Goal: Task Accomplishment & Management: Manage account settings

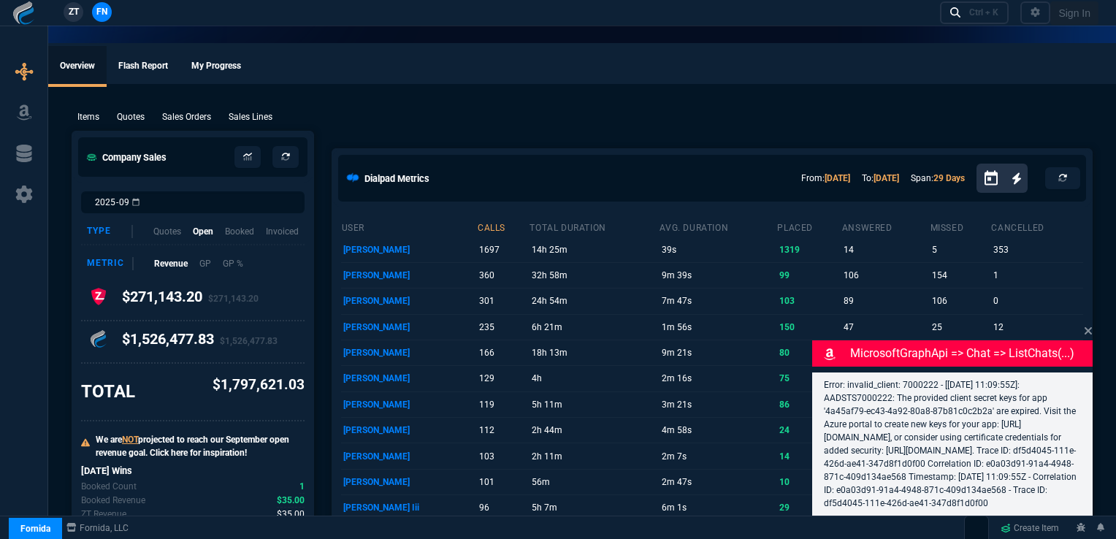
select select "16: [PERSON_NAME]"
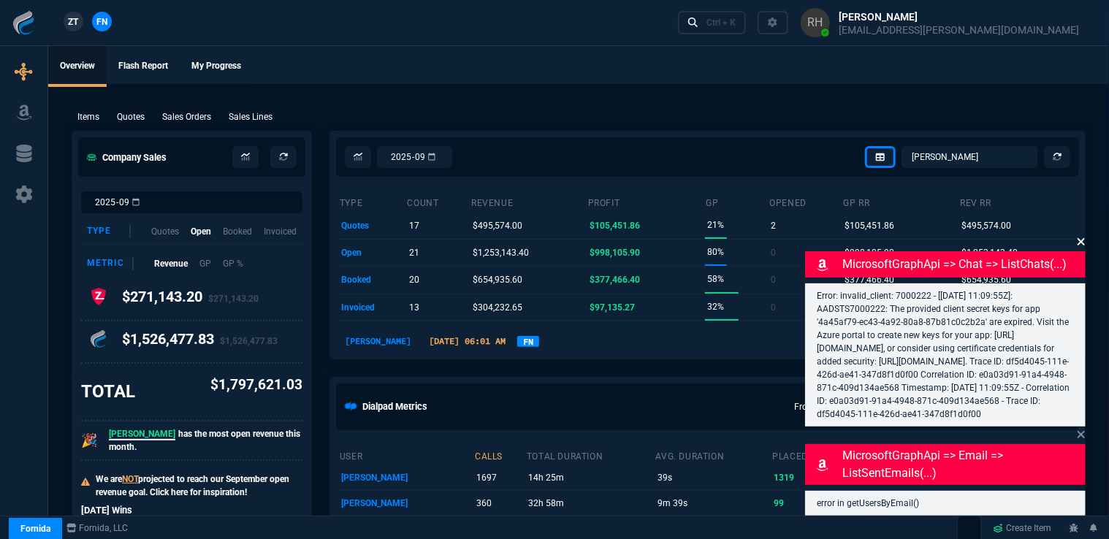
click at [1081, 238] on icon at bounding box center [1081, 241] width 7 height 7
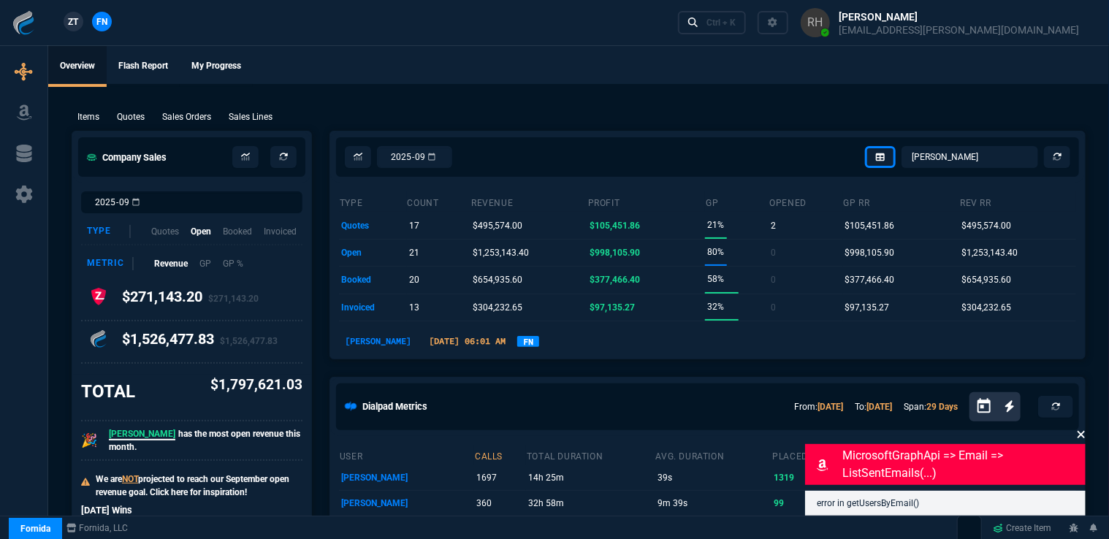
click at [1081, 432] on icon at bounding box center [1081, 435] width 9 height 12
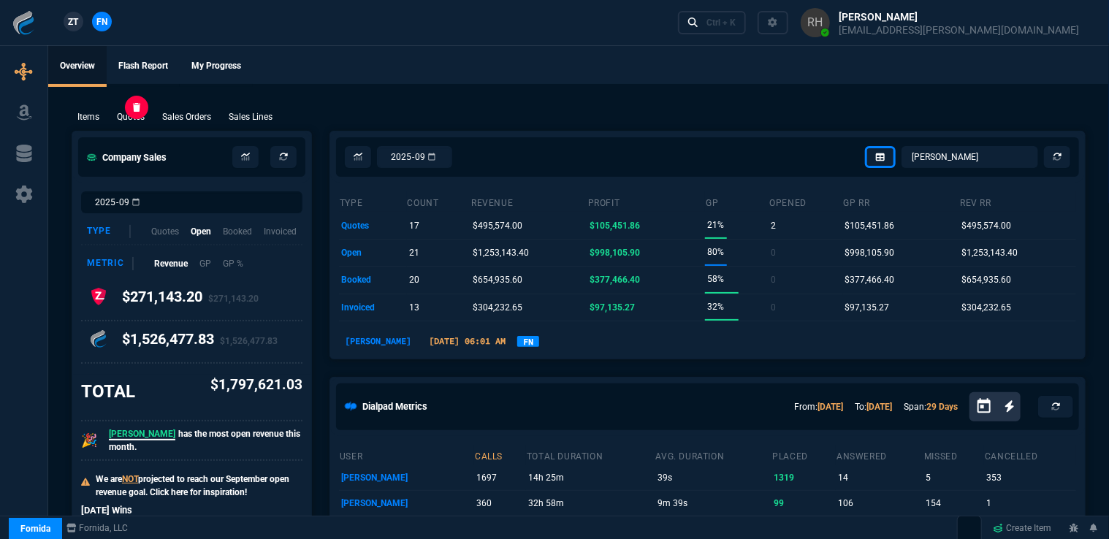
click at [132, 114] on p "Quotes" at bounding box center [131, 116] width 28 height 13
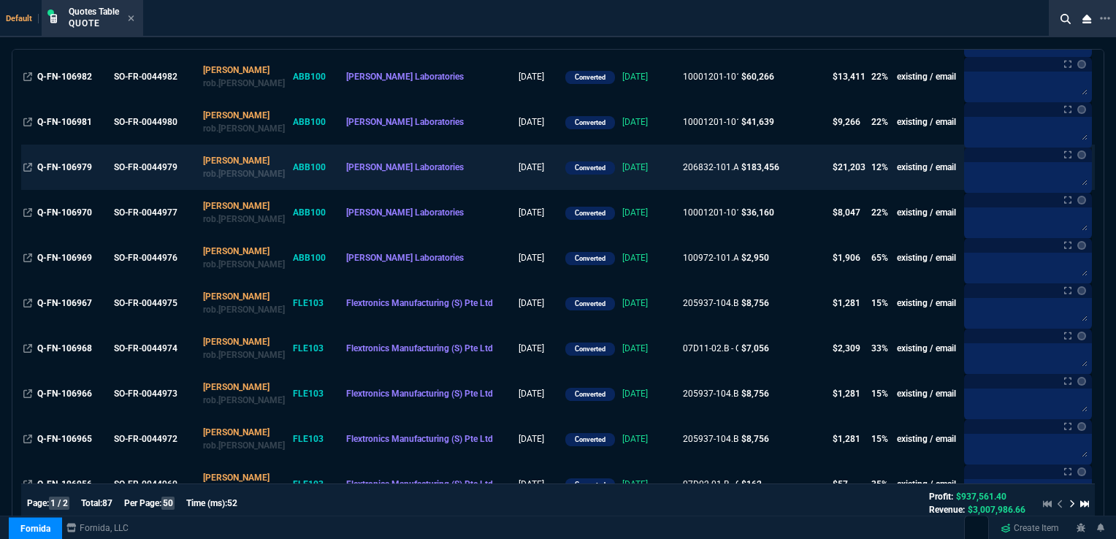
scroll to position [146, 0]
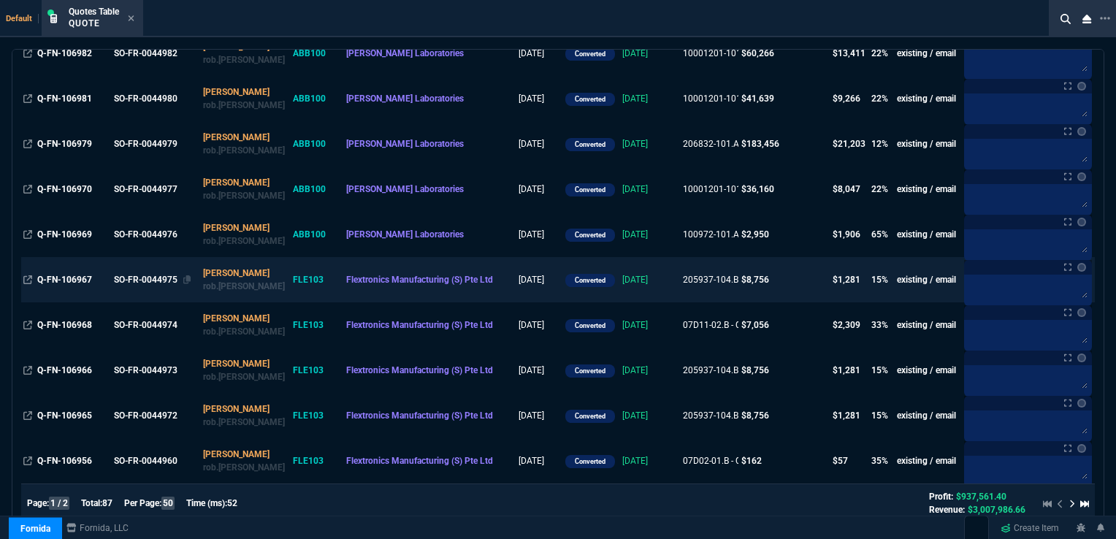
click at [164, 277] on div "SO-FR-0044975" at bounding box center [154, 279] width 81 height 13
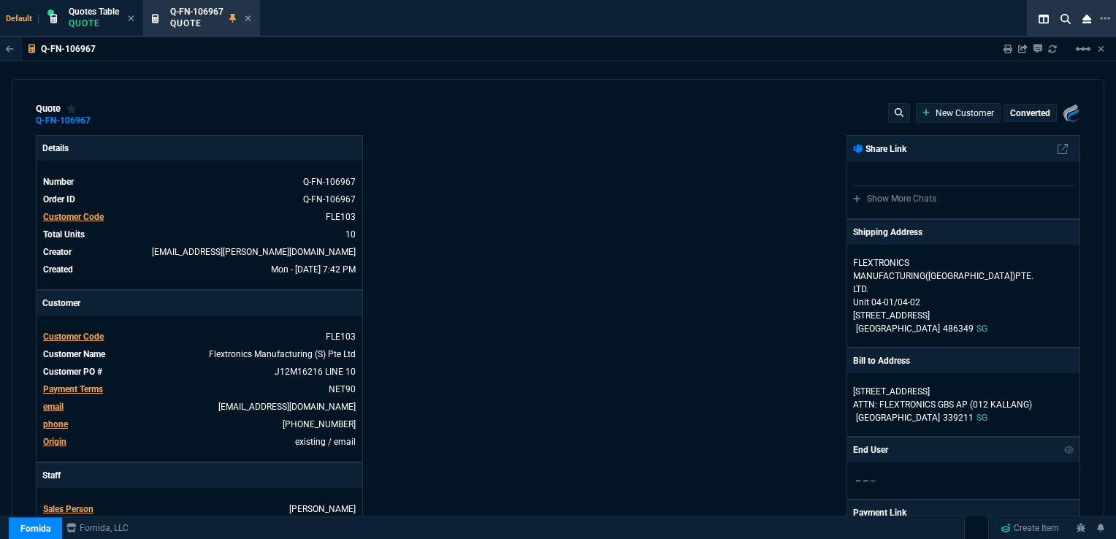
type input "19"
type input "167"
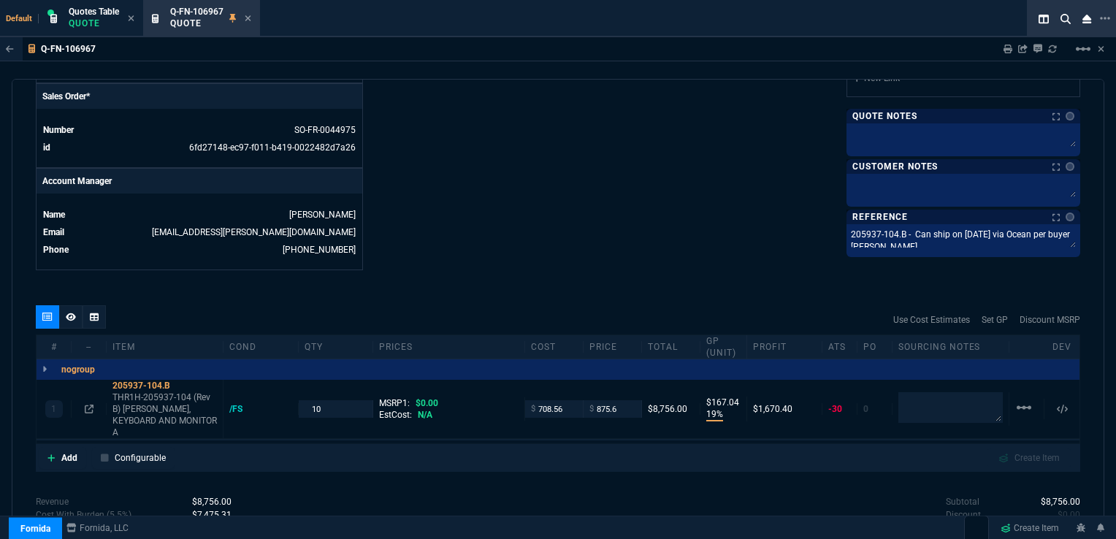
scroll to position [620, 0]
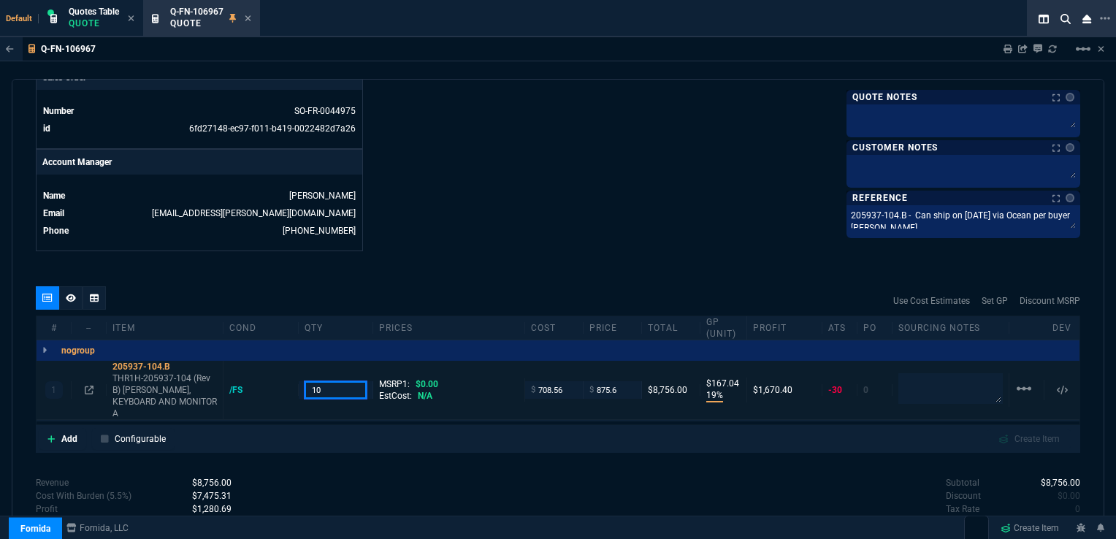
drag, startPoint x: 327, startPoint y: 380, endPoint x: 353, endPoint y: 378, distance: 25.6
click at [327, 381] on input "10" at bounding box center [336, 389] width 63 height 17
type input "12"
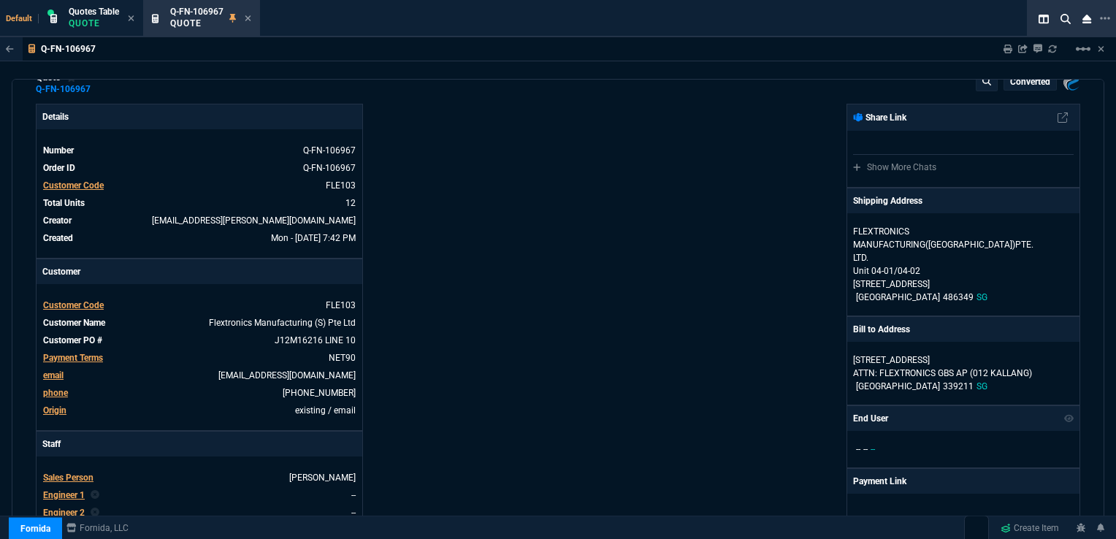
scroll to position [0, 0]
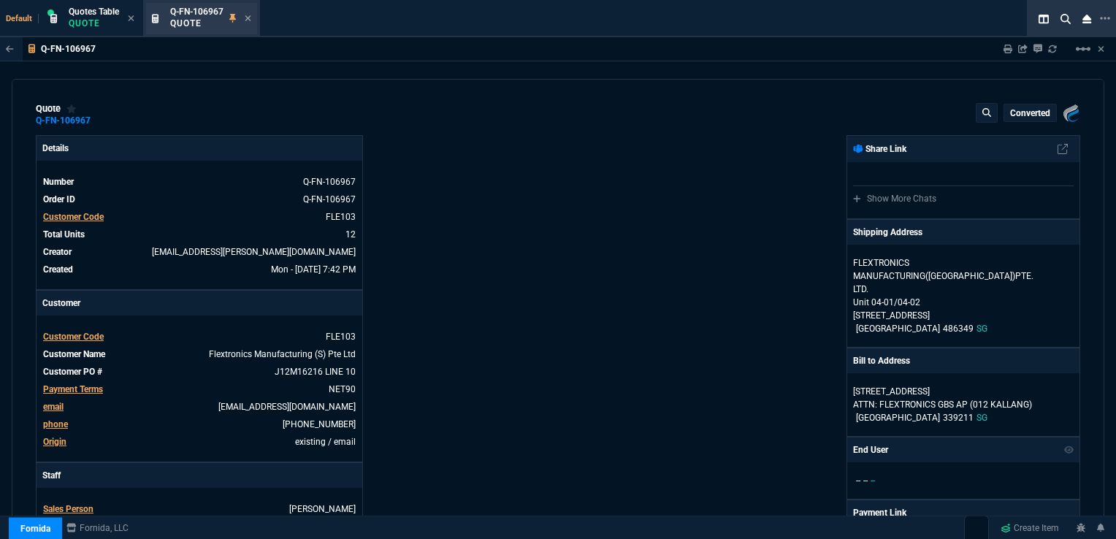
click at [253, 18] on div "Q-FN-106967 Quote" at bounding box center [201, 18] width 111 height 31
click at [248, 18] on icon at bounding box center [248, 18] width 6 height 6
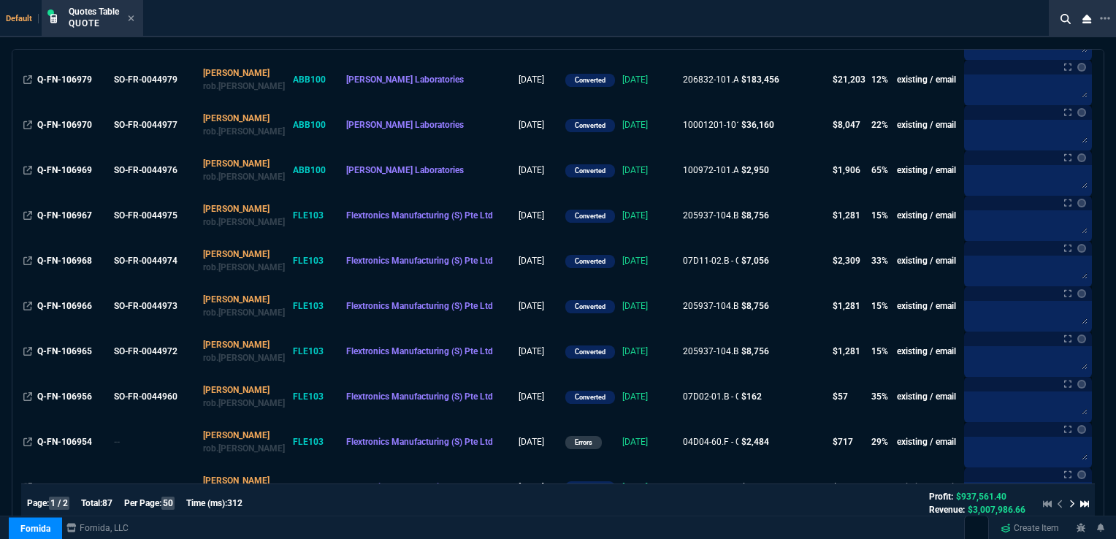
scroll to position [219, 0]
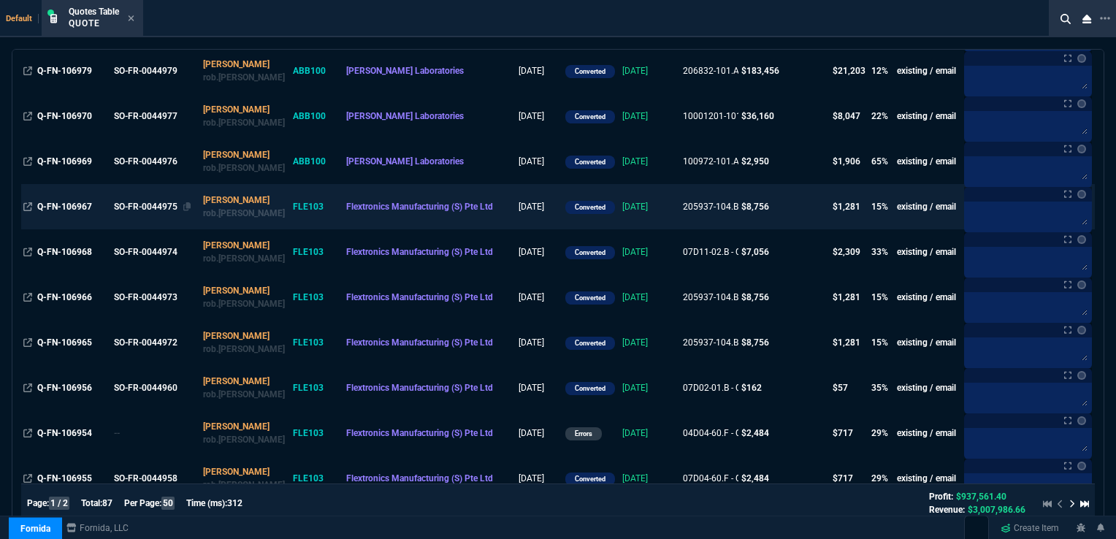
click at [143, 205] on div "SO-FR-0044975" at bounding box center [154, 206] width 81 height 13
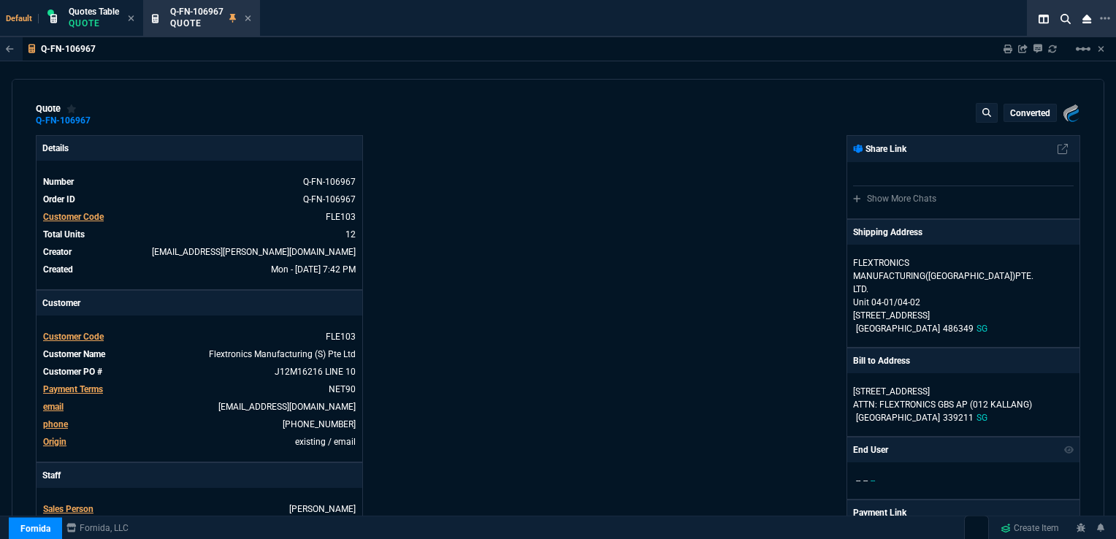
type input "19"
type input "167"
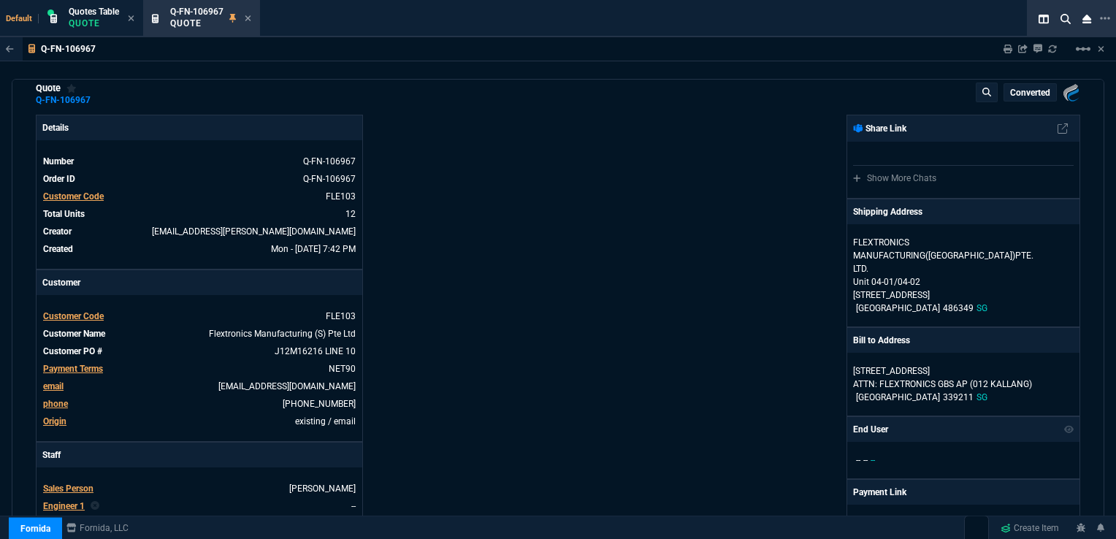
scroll to position [0, 0]
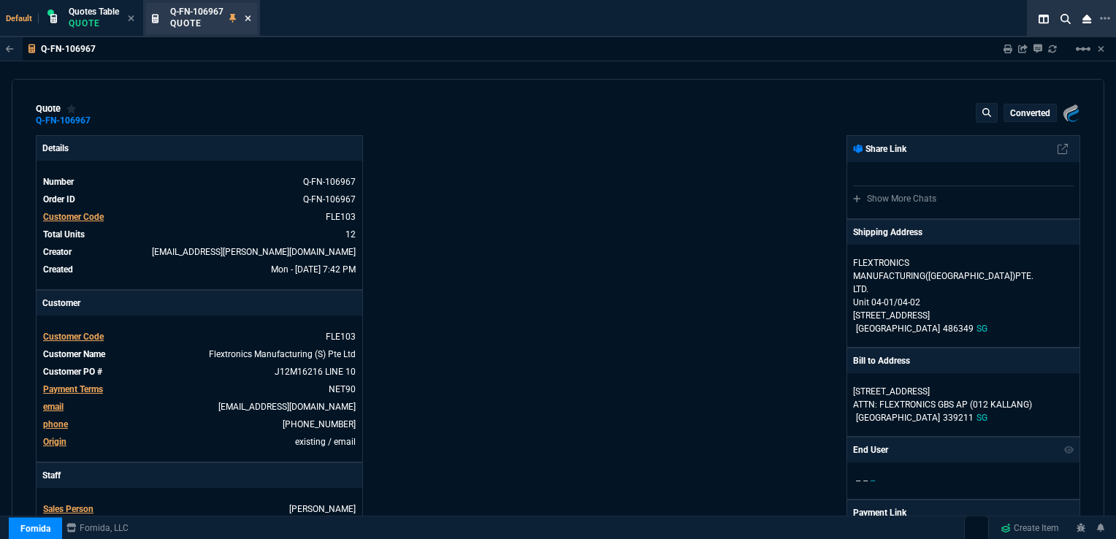
click at [249, 22] on icon at bounding box center [248, 18] width 7 height 9
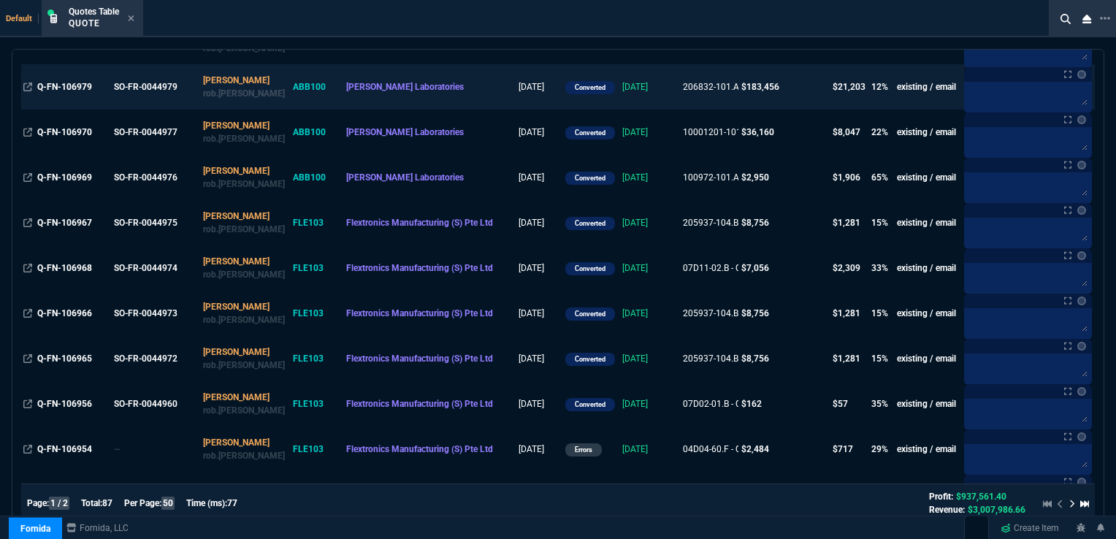
scroll to position [219, 0]
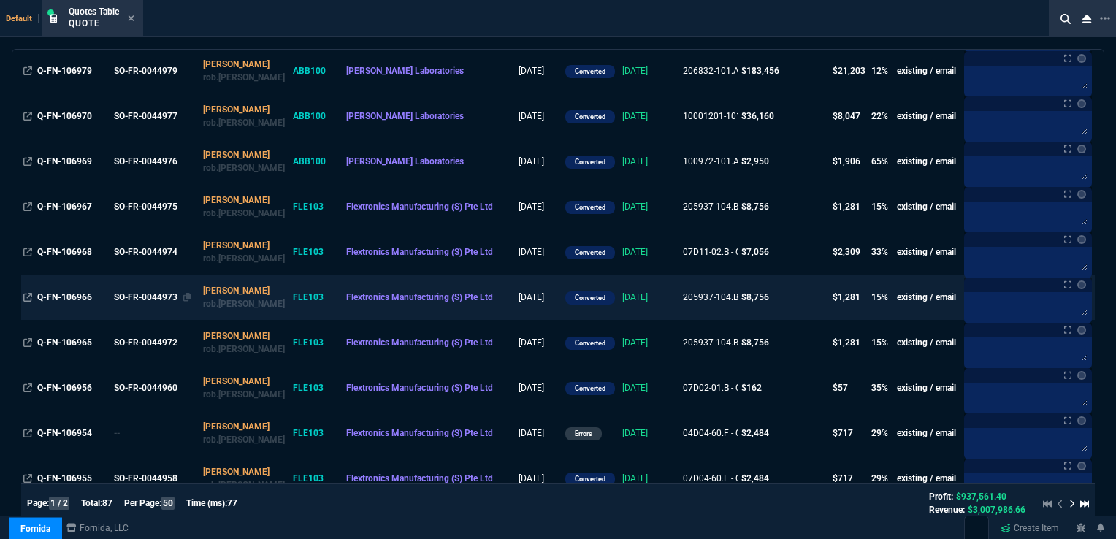
click at [149, 300] on div "SO-FR-0044973" at bounding box center [154, 297] width 81 height 13
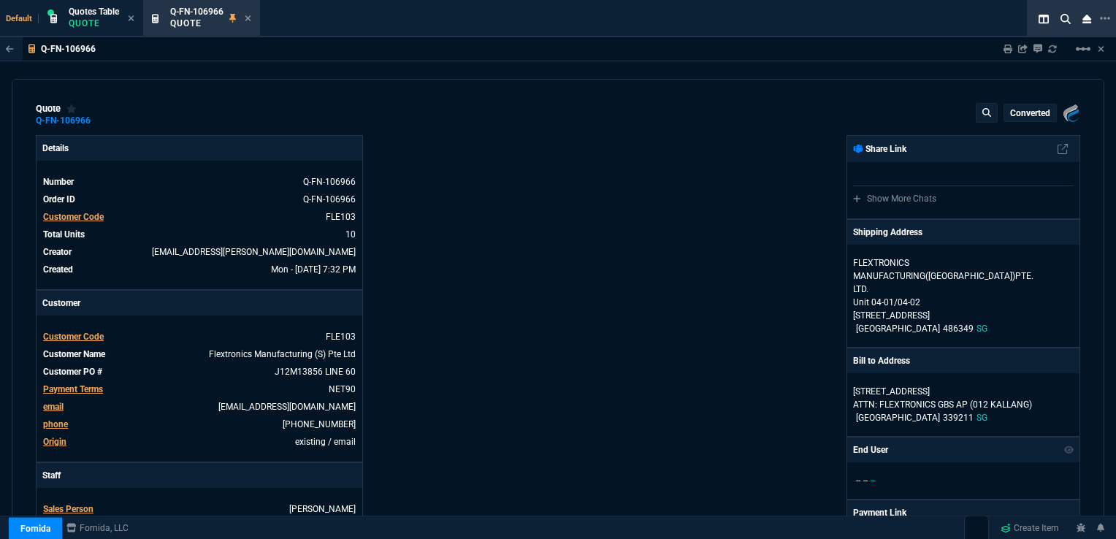
type input "19"
type input "167"
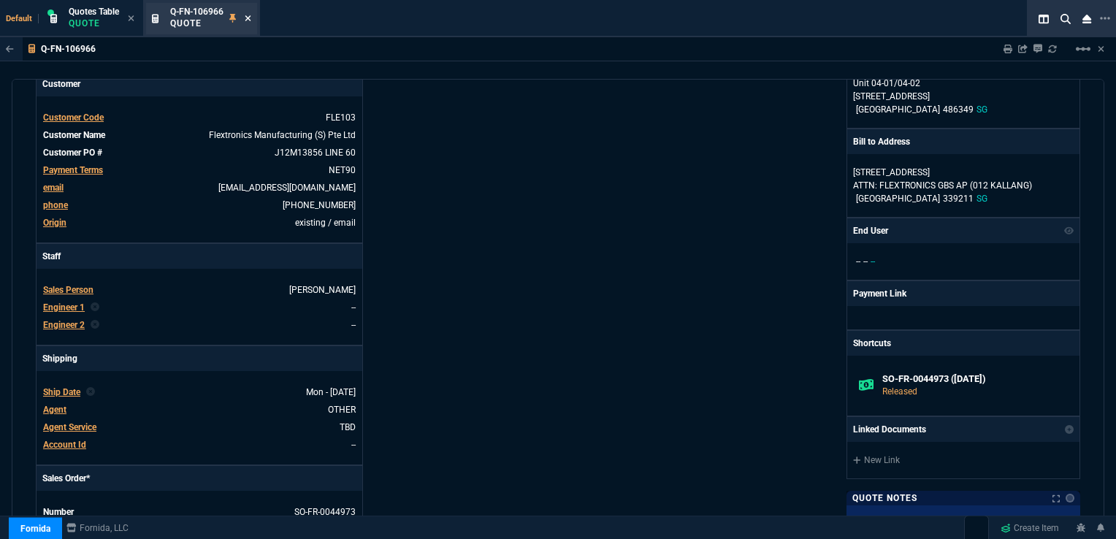
click at [251, 18] on icon at bounding box center [248, 18] width 7 height 9
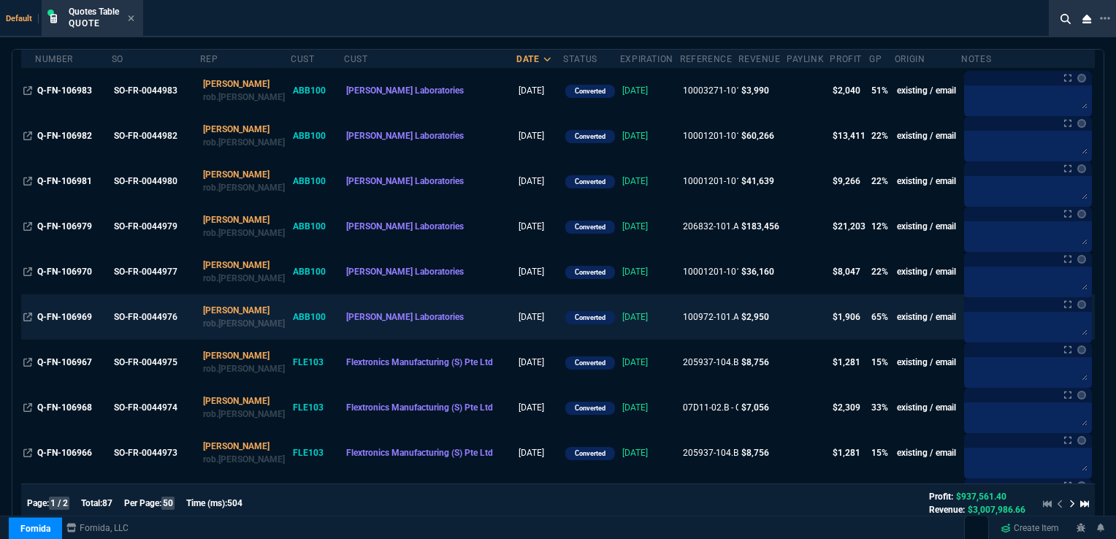
scroll to position [146, 0]
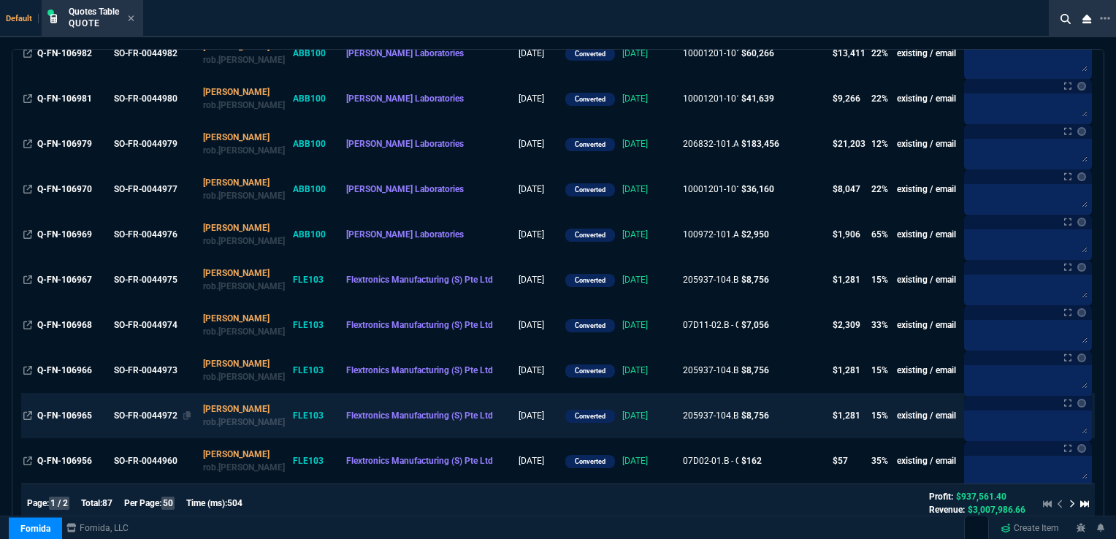
click at [128, 413] on div "SO-FR-0044972" at bounding box center [154, 415] width 81 height 13
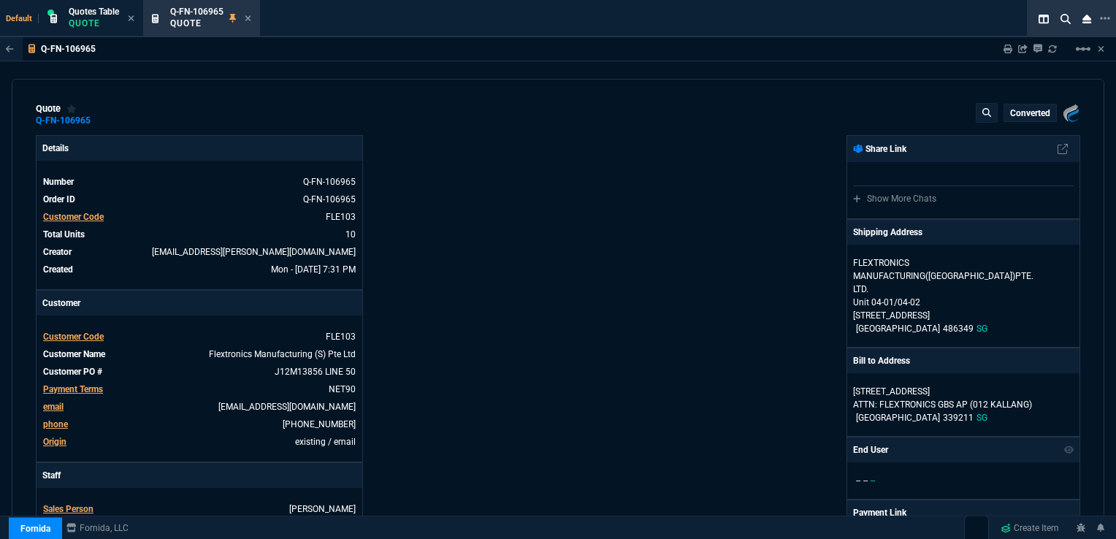
type input "19"
type input "167"
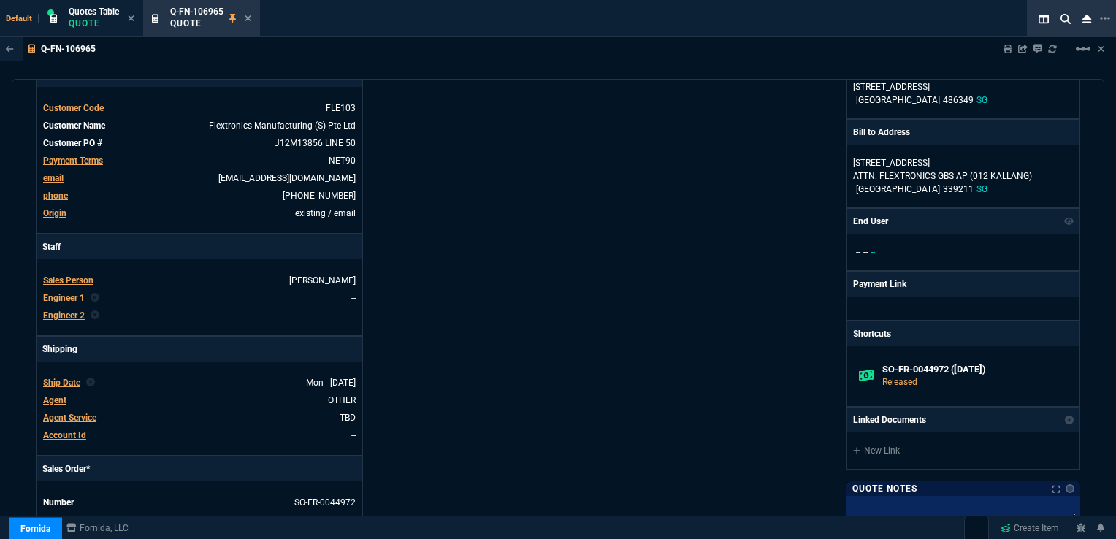
scroll to position [585, 0]
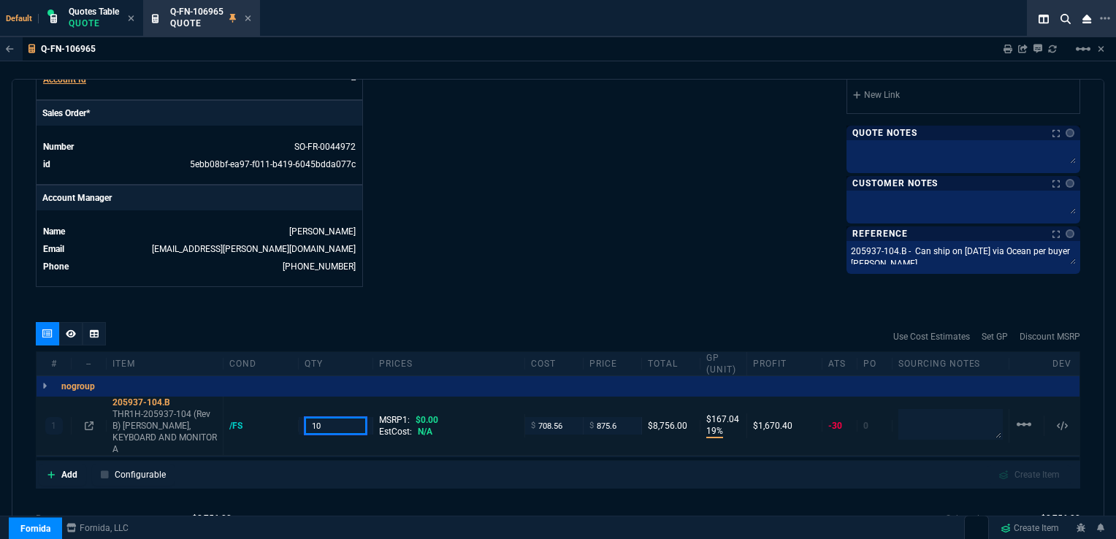
drag, startPoint x: 327, startPoint y: 414, endPoint x: 305, endPoint y: 415, distance: 22.7
click at [305, 417] on input "10" at bounding box center [336, 425] width 63 height 17
drag, startPoint x: 330, startPoint y: 413, endPoint x: 305, endPoint y: 415, distance: 24.2
click at [305, 417] on input "8" at bounding box center [336, 425] width 63 height 17
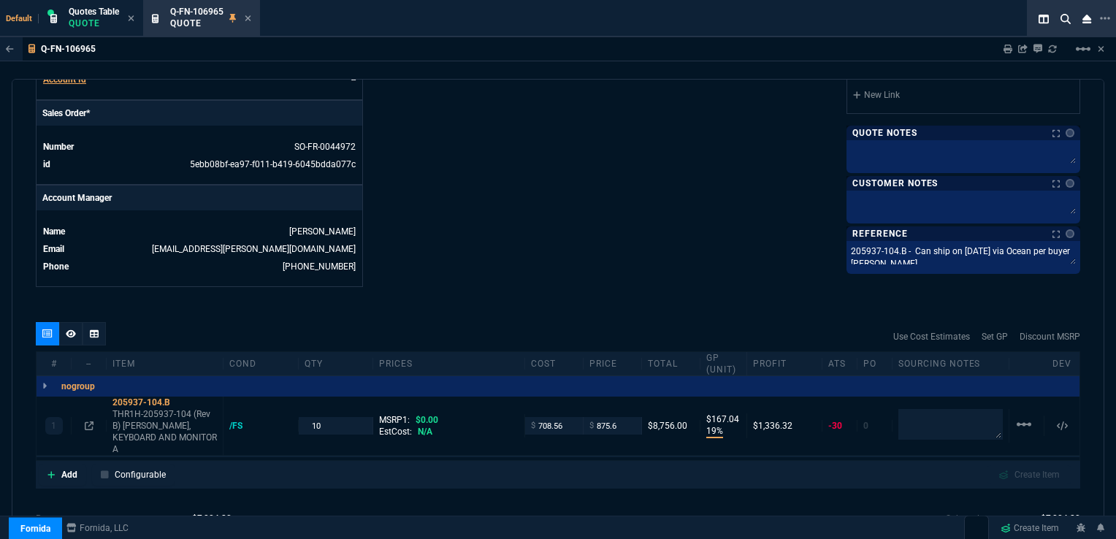
click at [647, 294] on div "quote Q-FN-106965 converted Fornida, LLC [STREET_ADDRESS] Details Number Q-FN-1…" at bounding box center [558, 308] width 1093 height 458
drag, startPoint x: 303, startPoint y: 419, endPoint x: 278, endPoint y: 419, distance: 24.9
click at [278, 419] on div "1 205937-104.B THR1H-205937-104 (Rev B) ASSY, KEYBOARD AND MONITOR A /FS 10 MSR…" at bounding box center [558, 426] width 1043 height 59
type input "8"
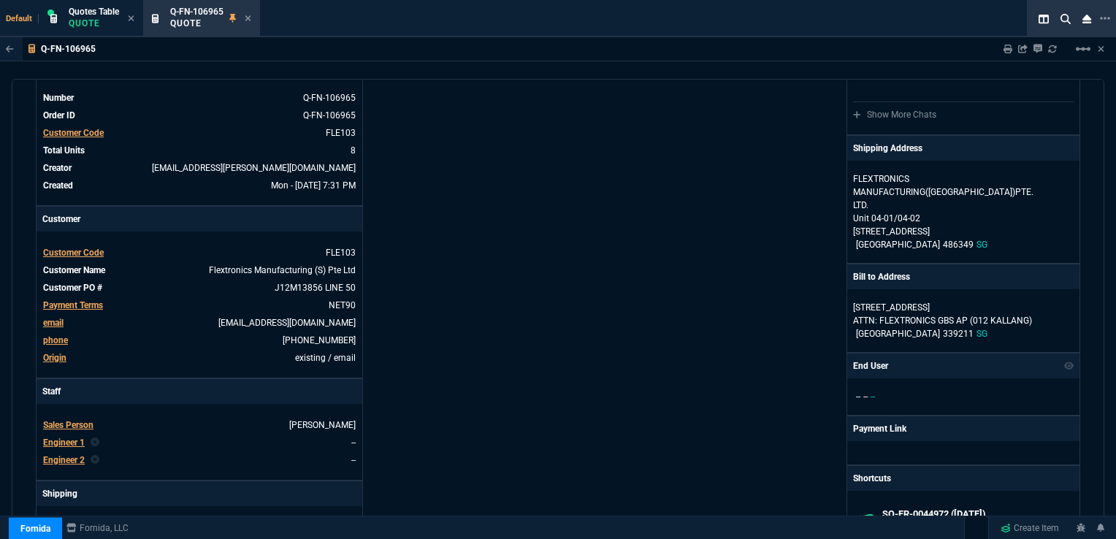
scroll to position [0, 0]
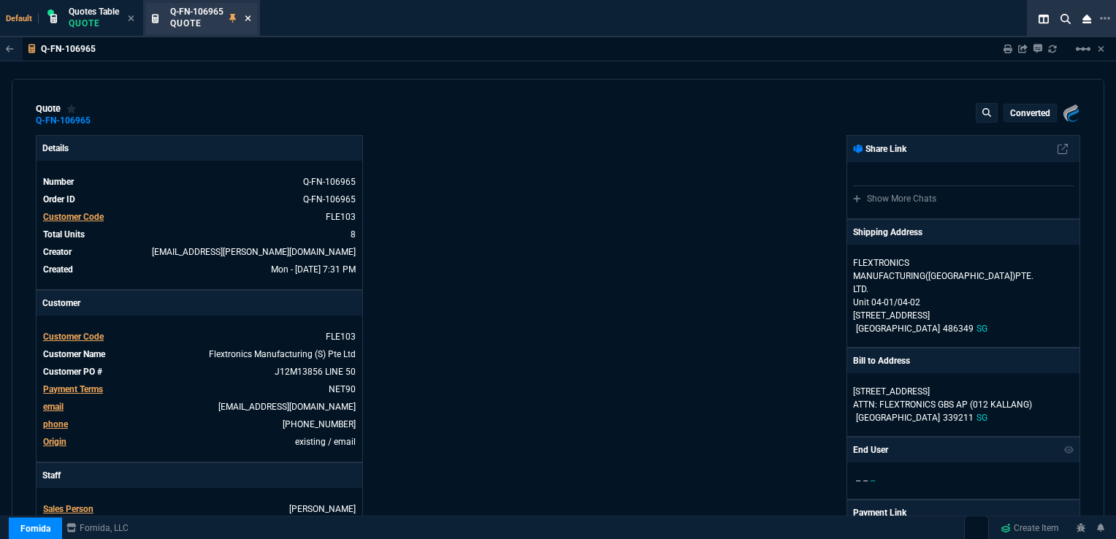
click at [248, 16] on icon at bounding box center [248, 18] width 7 height 9
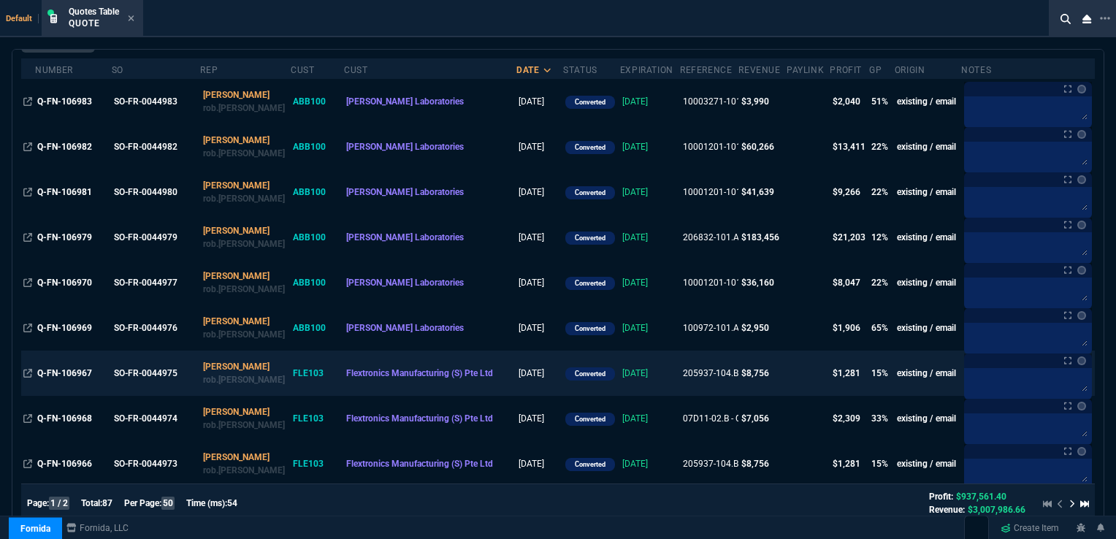
scroll to position [73, 0]
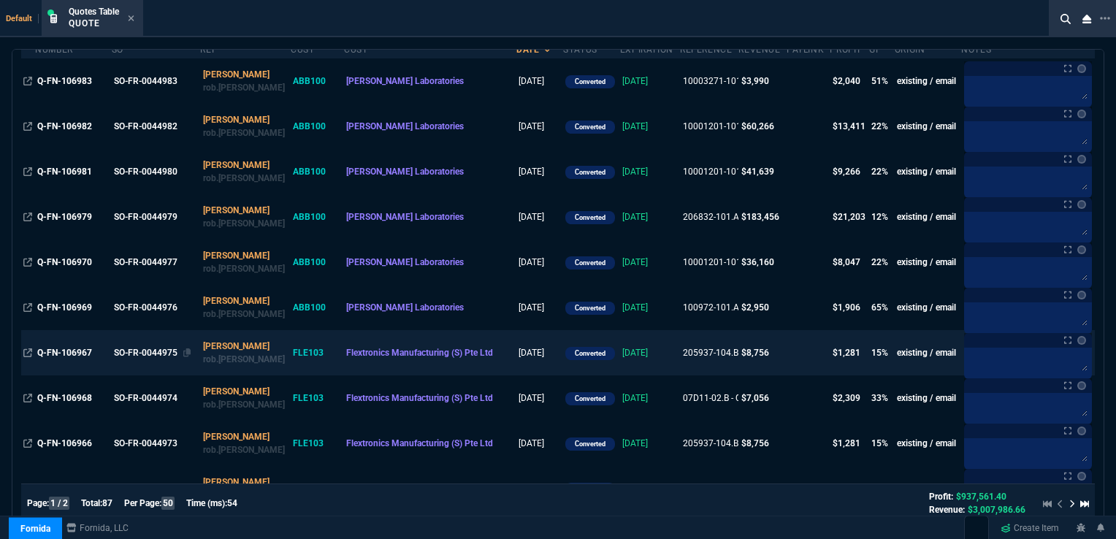
click at [154, 352] on div "SO-FR-0044975" at bounding box center [154, 352] width 81 height 13
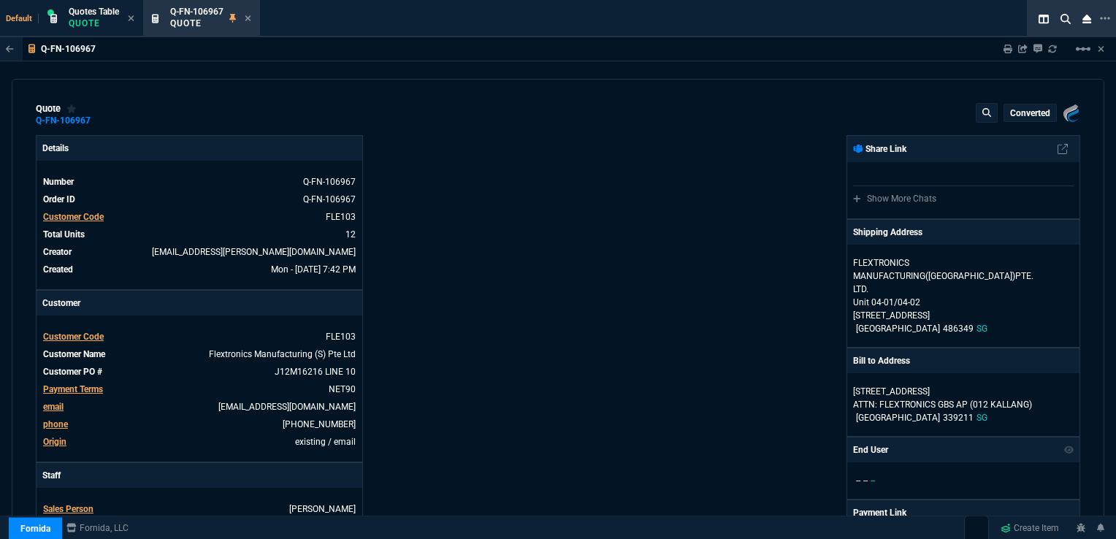
type input "19"
type input "167"
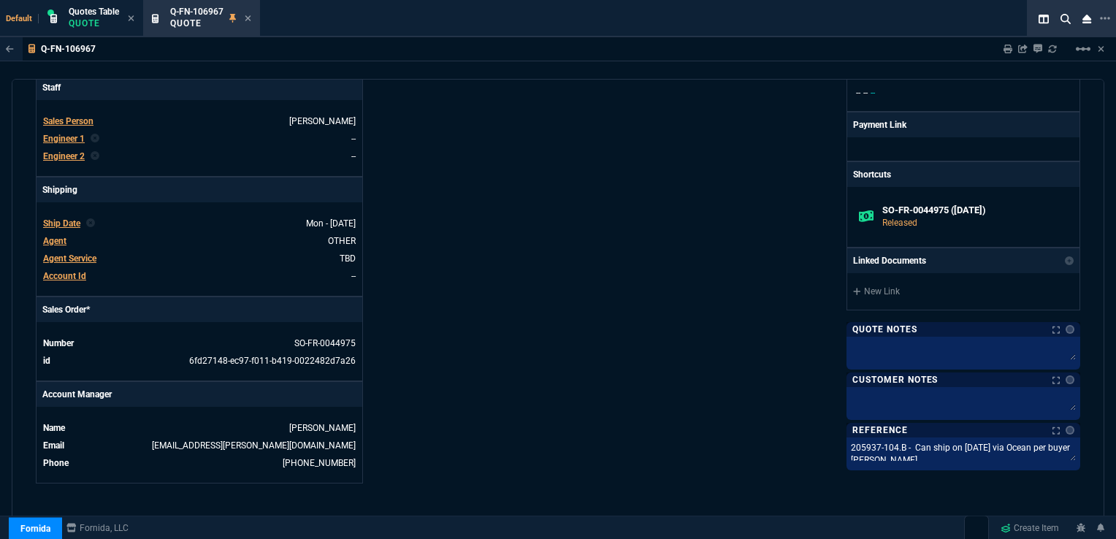
scroll to position [401, 0]
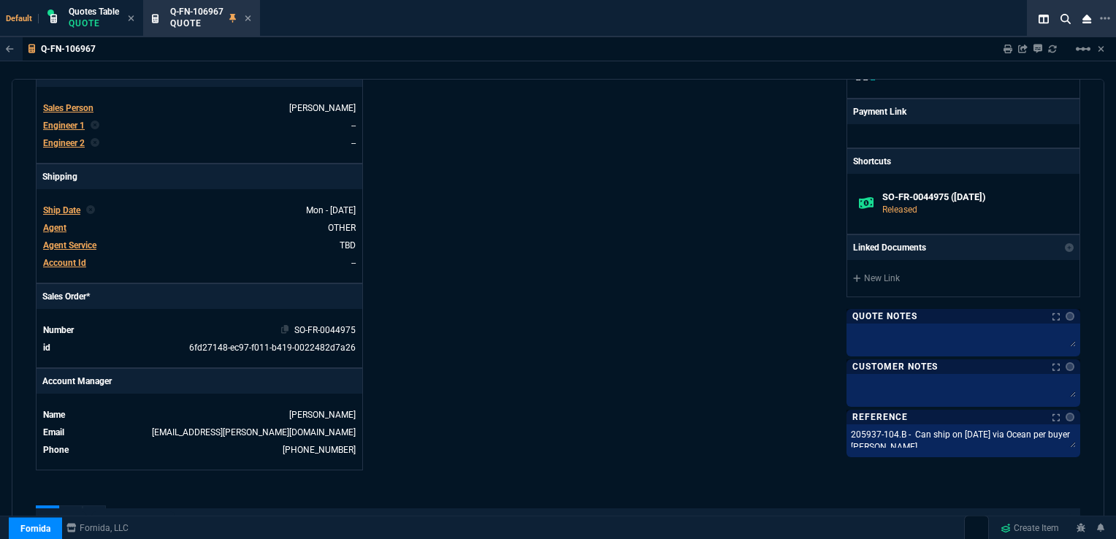
drag, startPoint x: 283, startPoint y: 328, endPoint x: 324, endPoint y: 327, distance: 40.9
click at [283, 328] on icon at bounding box center [285, 329] width 8 height 9
click at [249, 20] on icon at bounding box center [248, 18] width 7 height 9
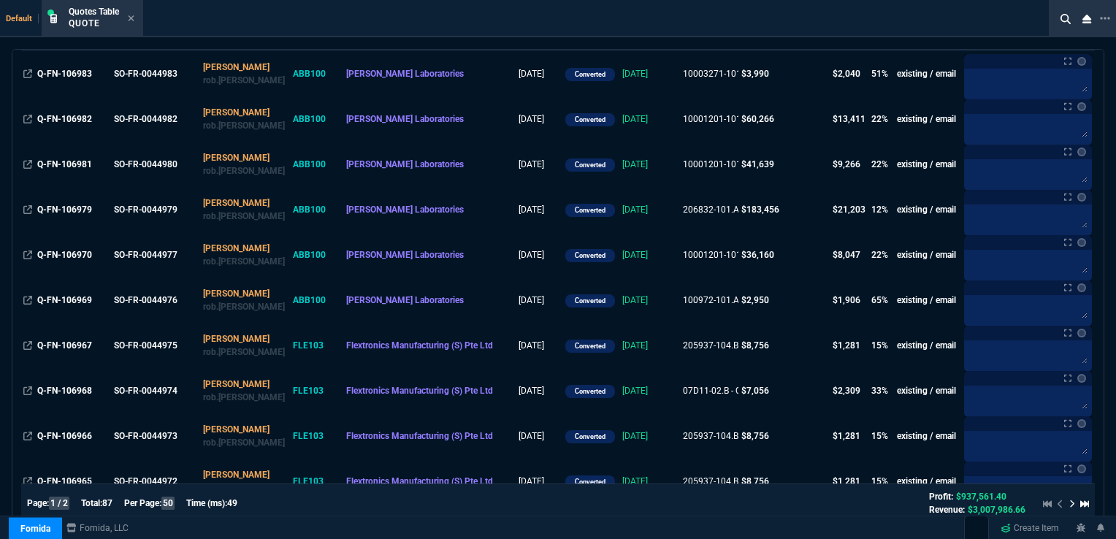
scroll to position [0, 0]
